Goal: Find specific page/section: Find specific page/section

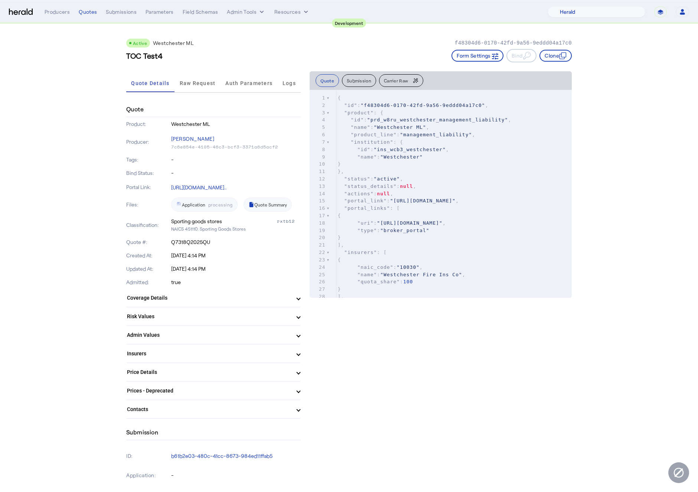
select select "pfm_2v8p_herald_api"
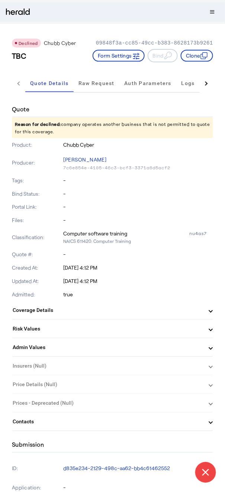
select select "pfm_2v8p_herald_api"
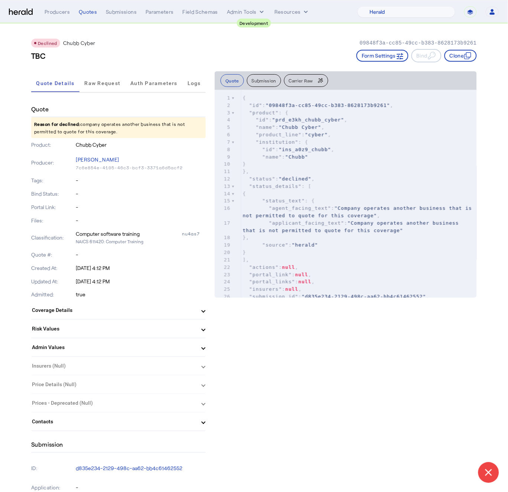
click at [55, 109] on div "Quote" at bounding box center [118, 110] width 174 height 16
